Goal: Find specific page/section: Find specific page/section

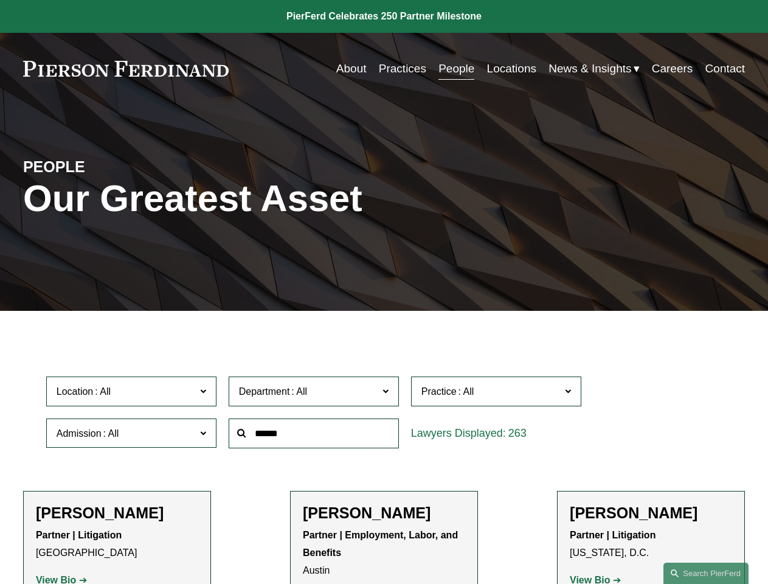
click at [384, 454] on div at bounding box center [314, 433] width 182 height 42
click at [384, 412] on div "Department All Corporate Employment, Labor, and Benefits Intellectual Property …" at bounding box center [314, 391] width 182 height 42
click at [132, 394] on span "Location" at bounding box center [126, 391] width 139 height 16
click at [314, 394] on span "Department" at bounding box center [308, 391] width 139 height 16
click at [497, 394] on span "Practice" at bounding box center [491, 391] width 139 height 16
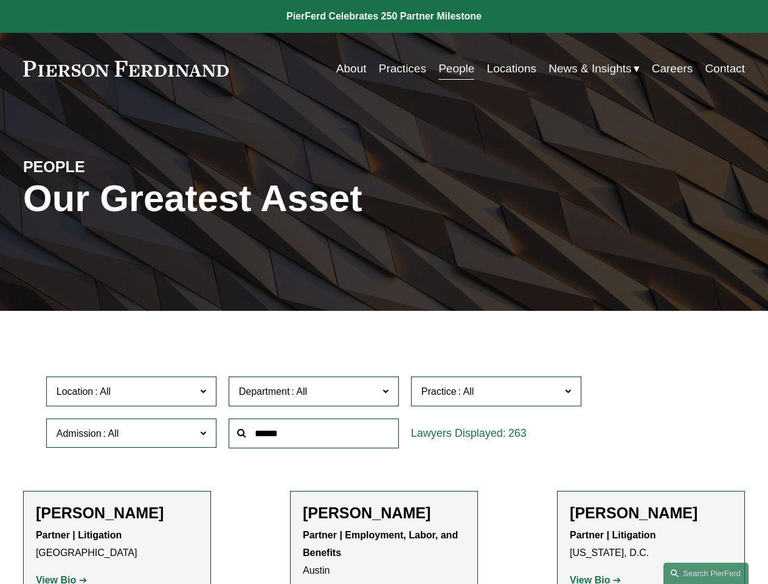
click at [0, 0] on link "All" at bounding box center [0, 0] width 0 height 0
click at [314, 436] on input "text" at bounding box center [314, 433] width 170 height 30
click at [706, 573] on link "Search this site" at bounding box center [706, 573] width 85 height 21
